Goal: Information Seeking & Learning: Learn about a topic

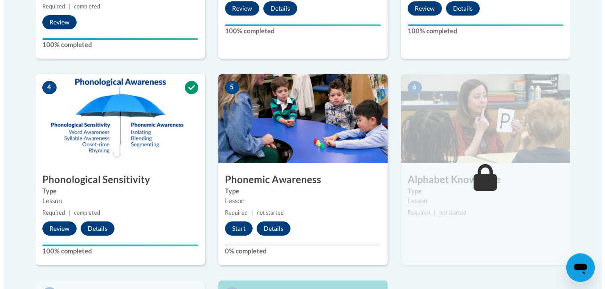
scroll to position [463, 0]
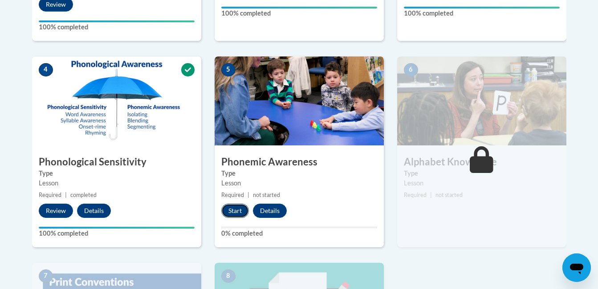
click at [230, 208] on button "Start" at bounding box center [235, 211] width 28 height 14
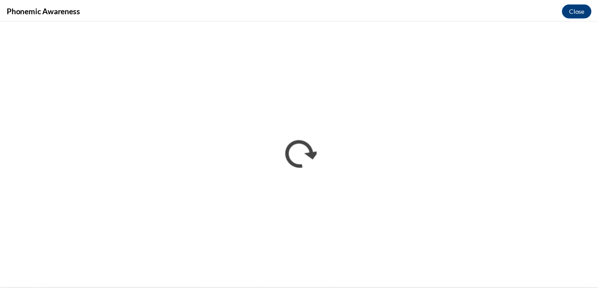
scroll to position [0, 0]
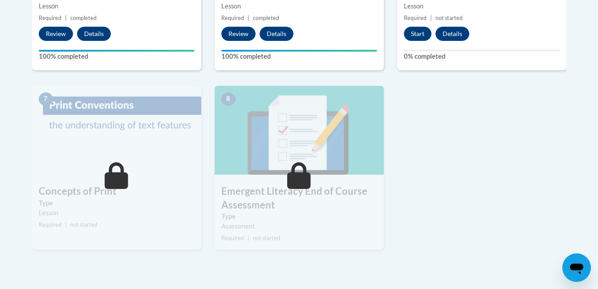
scroll to position [641, 0]
